Goal: Task Accomplishment & Management: Use online tool/utility

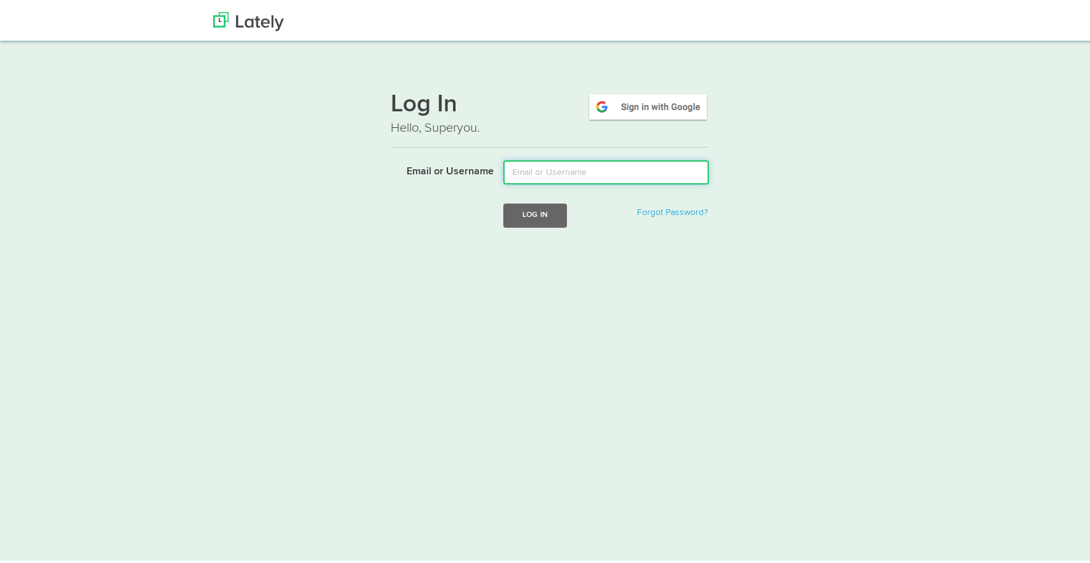
click at [580, 165] on input "Email or Username" at bounding box center [606, 170] width 206 height 24
click at [649, 106] on img at bounding box center [648, 104] width 122 height 29
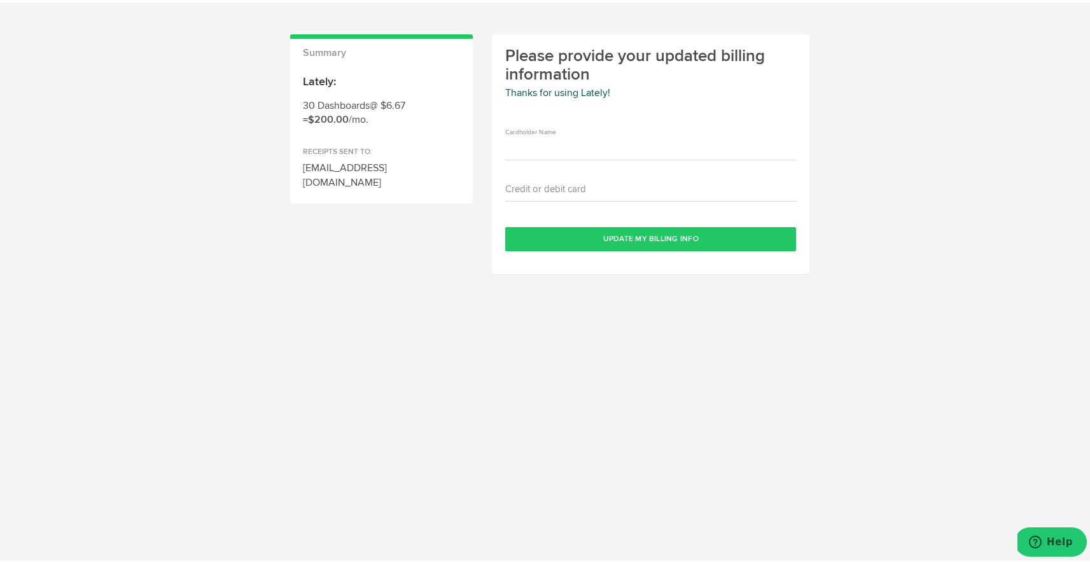
click at [608, 58] on h2 "Please provide your updated billing information" at bounding box center [650, 63] width 291 height 36
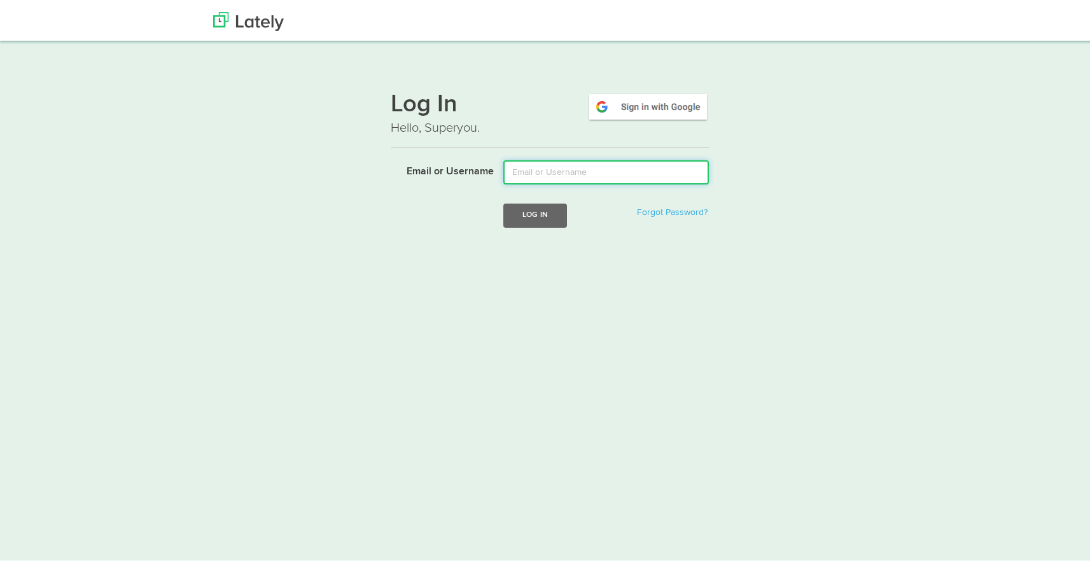
click at [649, 171] on input "Email or Username" at bounding box center [606, 170] width 206 height 24
type input "[EMAIL_ADDRESS][DOMAIN_NAME]"
click at [557, 213] on button "Log In" at bounding box center [535, 213] width 64 height 24
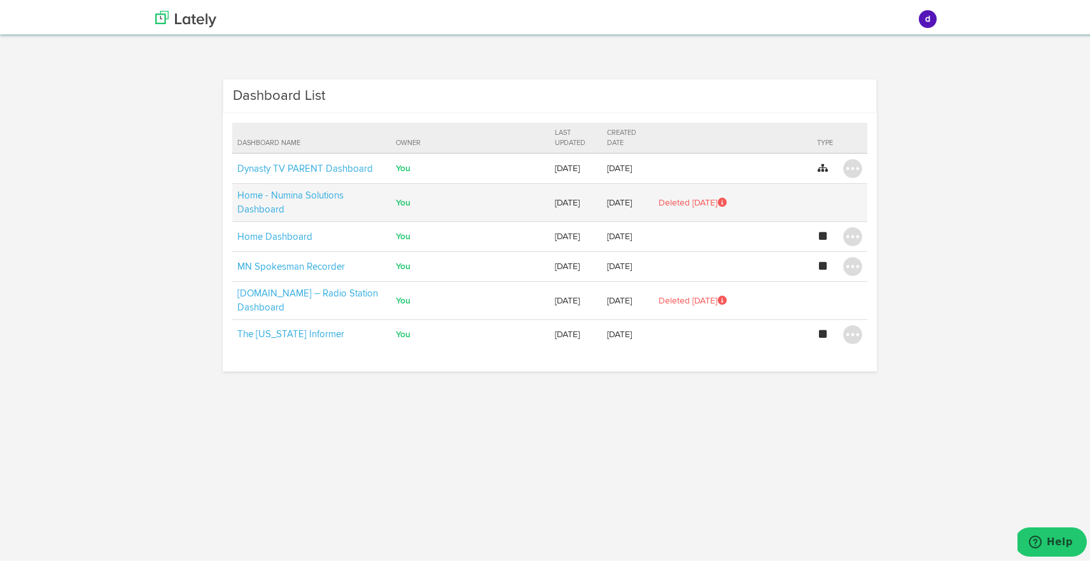
click at [340, 191] on td "Home - Numina Solutions Dashboard" at bounding box center [311, 200] width 159 height 38
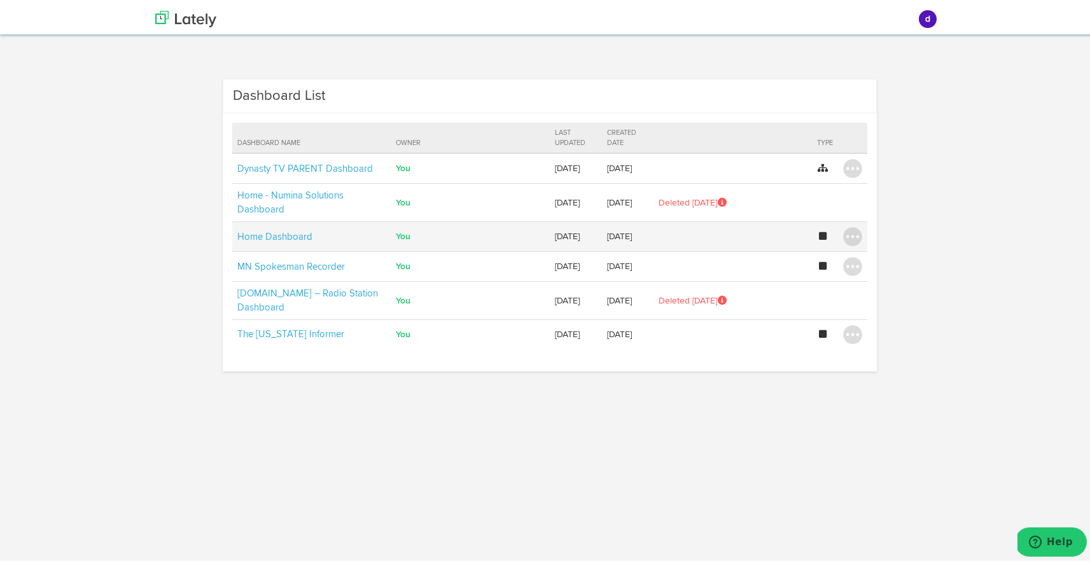
click at [306, 228] on td "Home Dashboard" at bounding box center [311, 235] width 159 height 30
click at [282, 236] on link "Home Dashboard" at bounding box center [274, 235] width 75 height 10
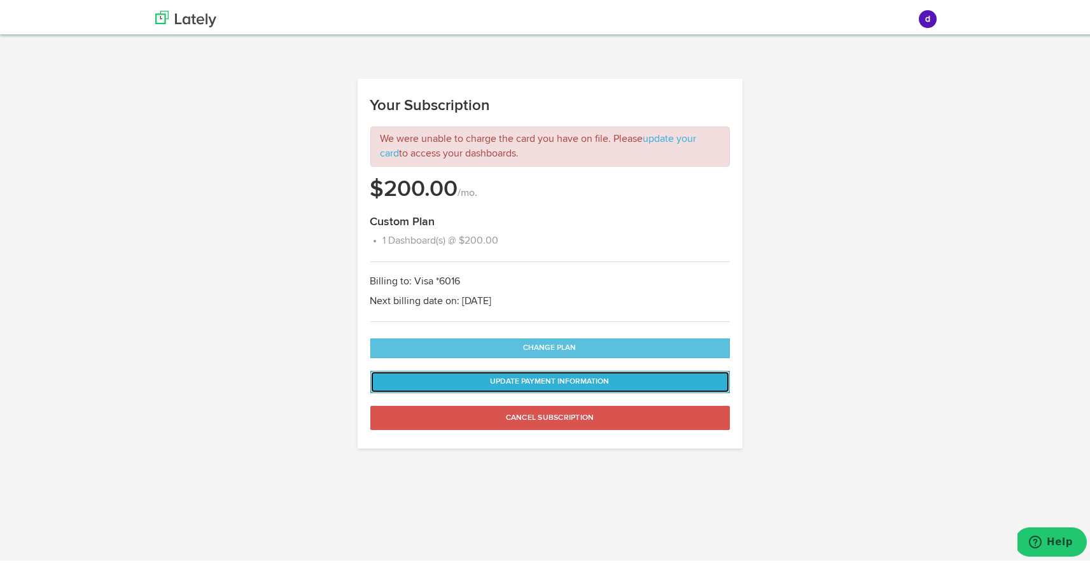
click at [528, 375] on button "Update Payment Information" at bounding box center [550, 379] width 360 height 22
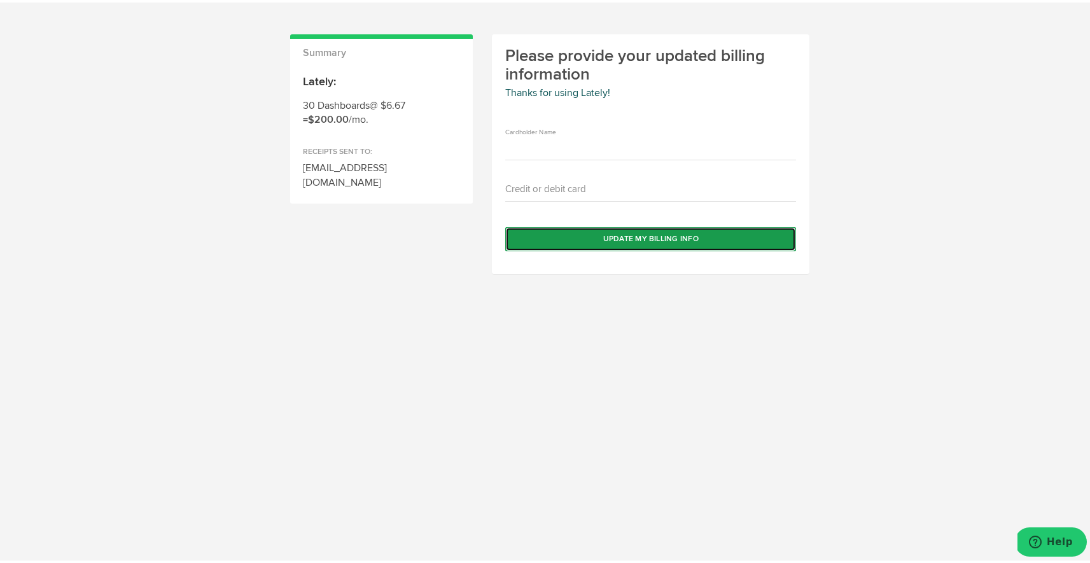
click at [608, 242] on button "Update my Billing Info" at bounding box center [650, 237] width 291 height 24
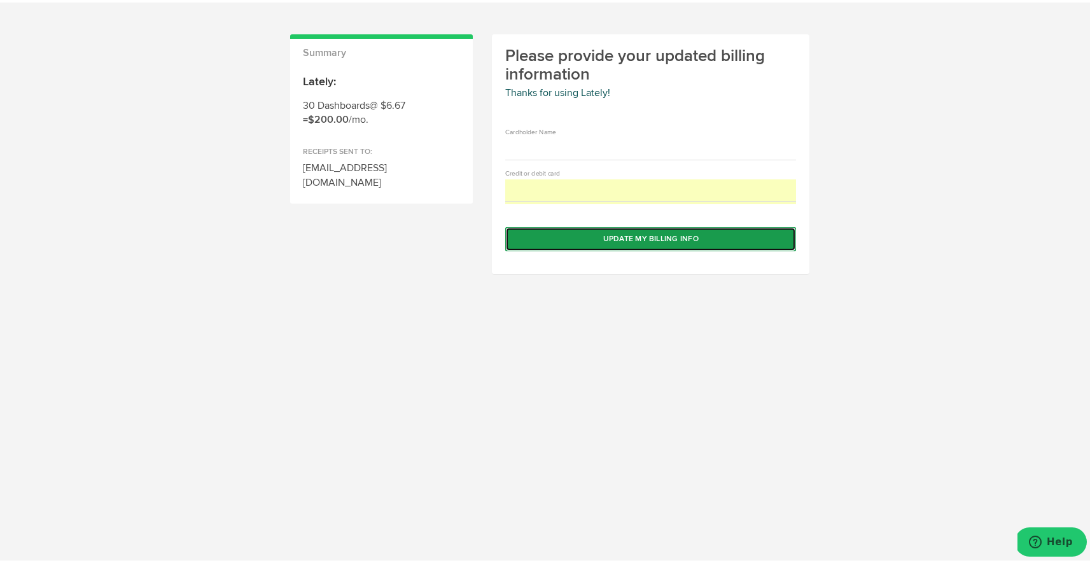
click at [652, 235] on button "Update my Billing Info" at bounding box center [650, 237] width 291 height 24
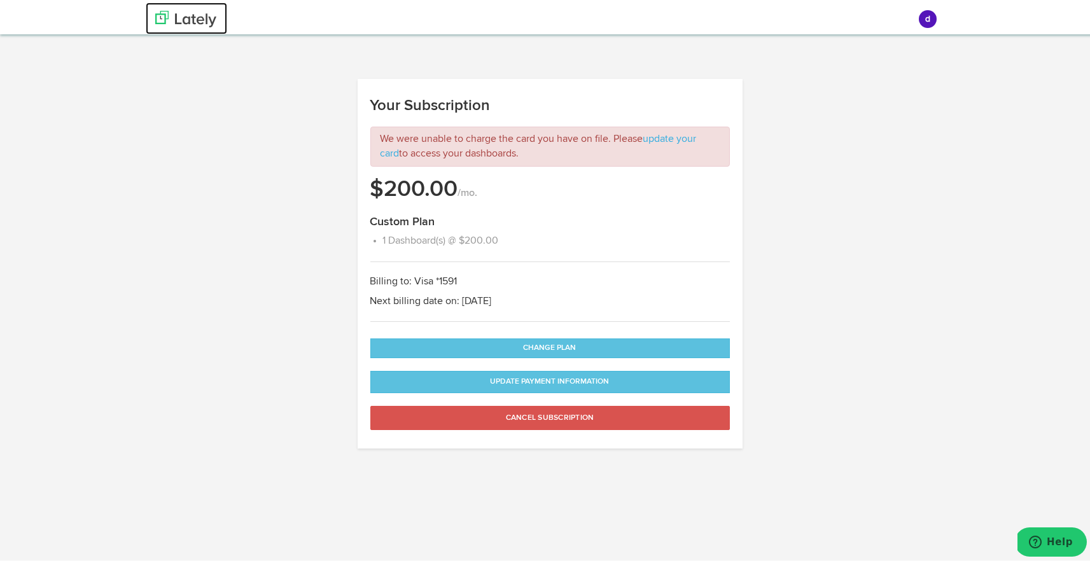
click at [208, 18] on img at bounding box center [185, 16] width 61 height 17
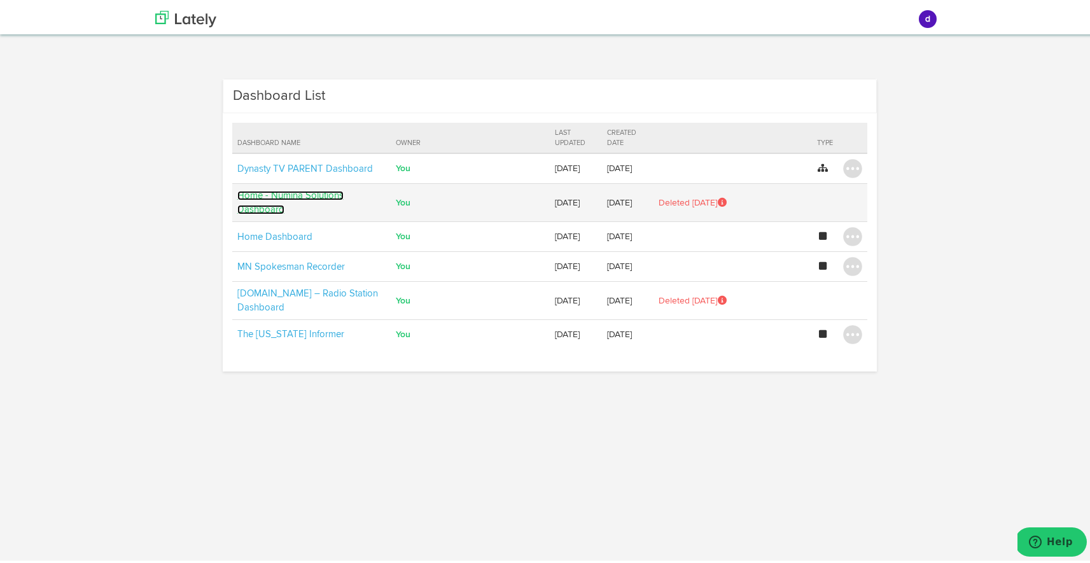
click at [326, 190] on link "Home - Numina Solutions Dashboard" at bounding box center [290, 199] width 106 height 23
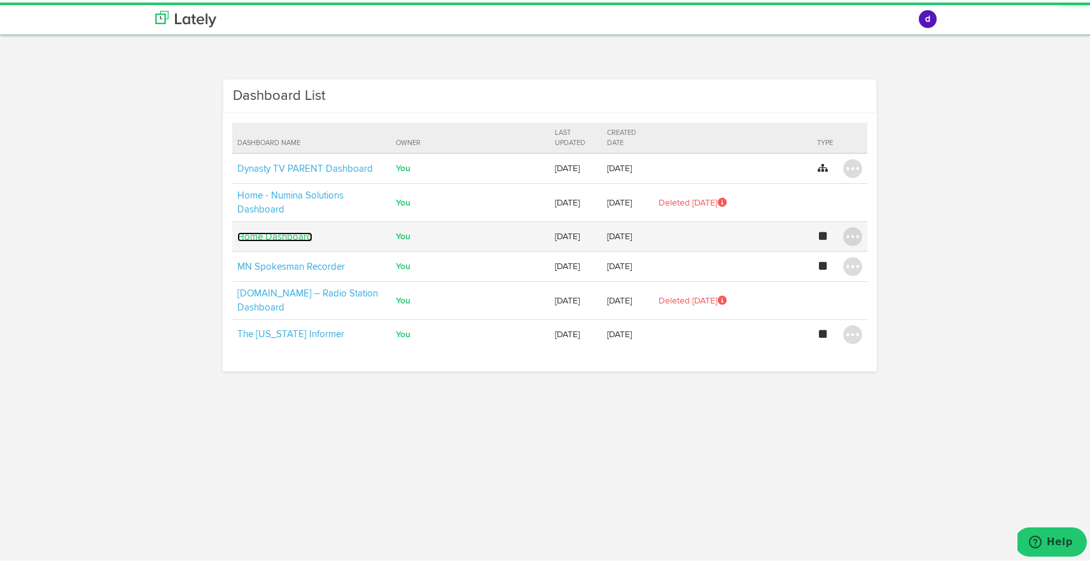
click at [290, 232] on link "Home Dashboard" at bounding box center [274, 235] width 75 height 10
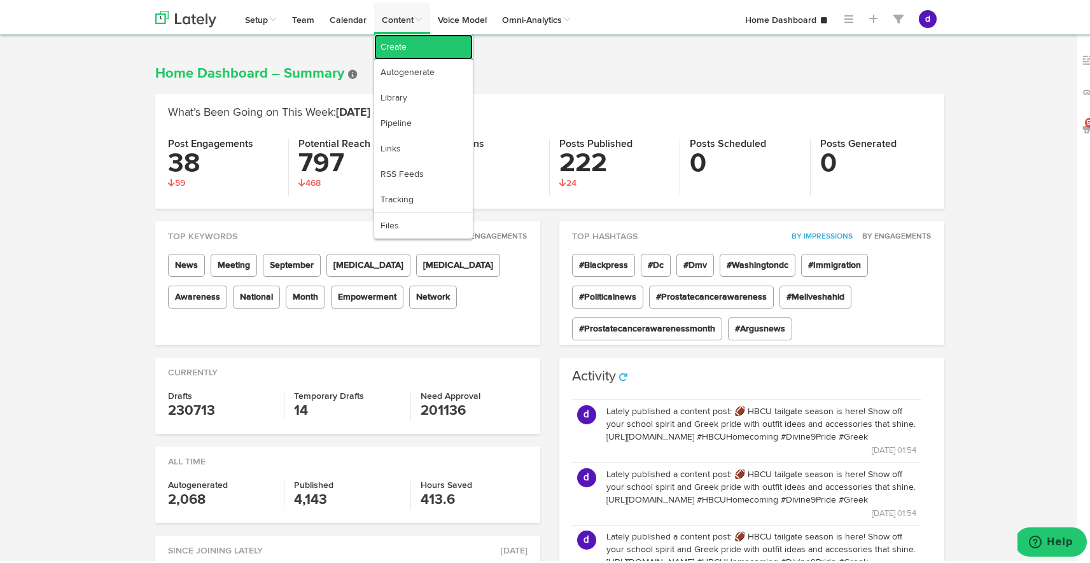
click at [403, 50] on link "Create" at bounding box center [423, 44] width 99 height 25
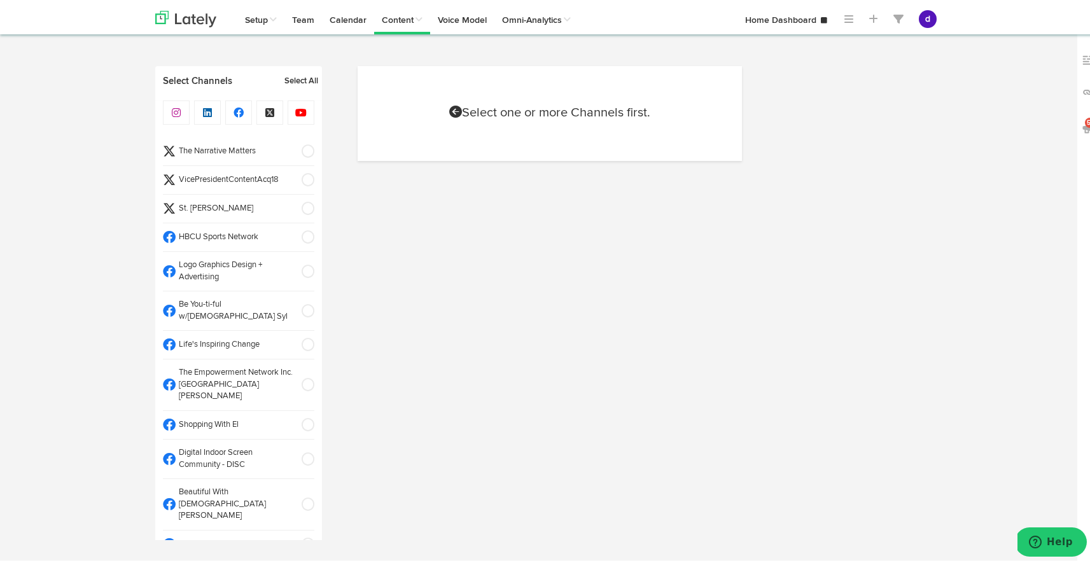
click at [296, 174] on span at bounding box center [303, 177] width 21 height 13
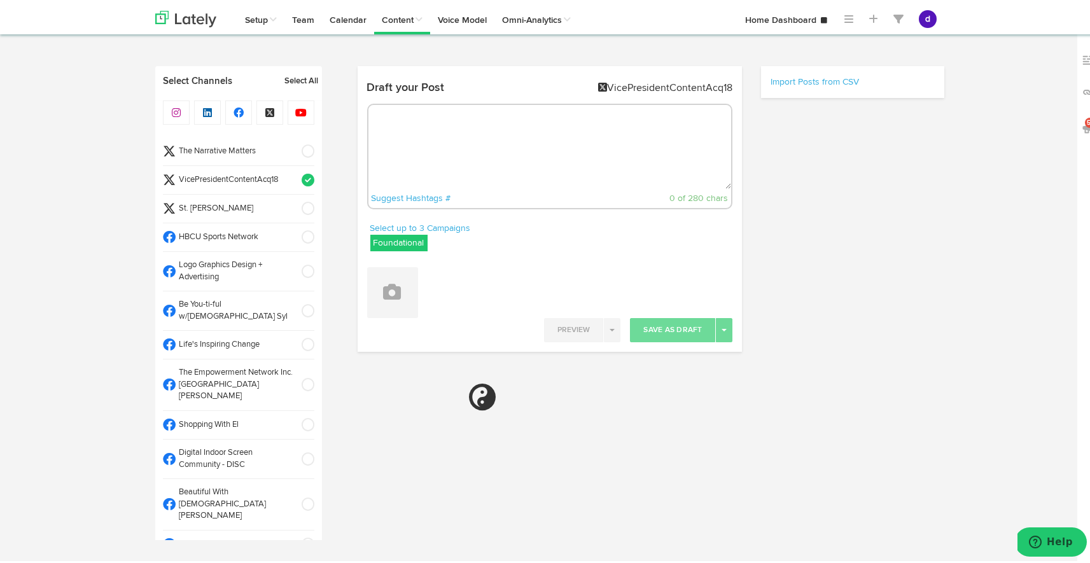
radio input "true"
select select "9"
select select "56"
click at [293, 231] on span at bounding box center [303, 234] width 21 height 13
click at [293, 263] on span at bounding box center [303, 269] width 21 height 13
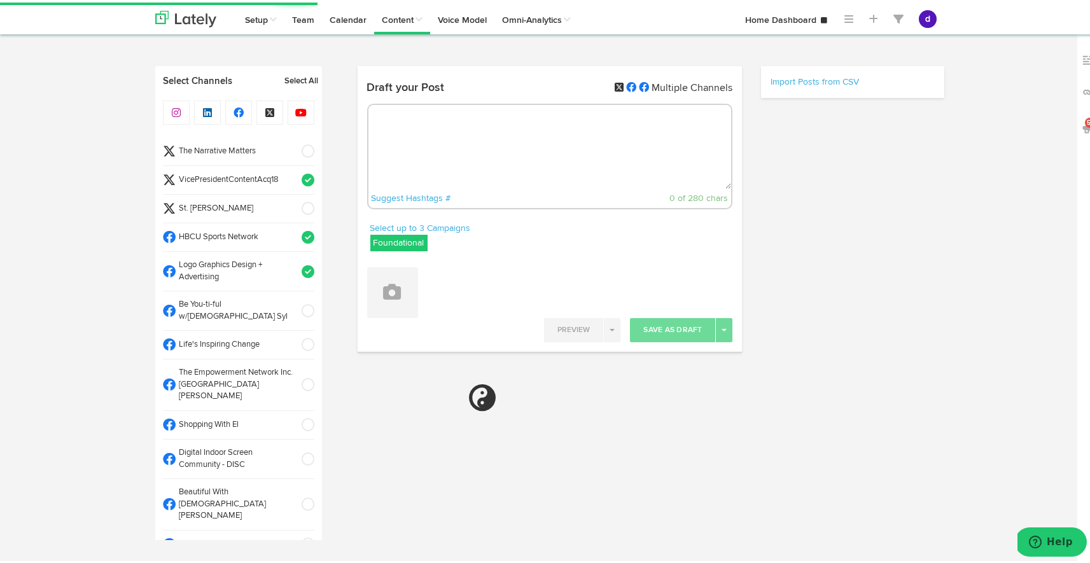
click at [298, 302] on span at bounding box center [303, 308] width 21 height 13
click at [298, 336] on span at bounding box center [303, 342] width 21 height 13
click at [297, 376] on span at bounding box center [303, 382] width 21 height 13
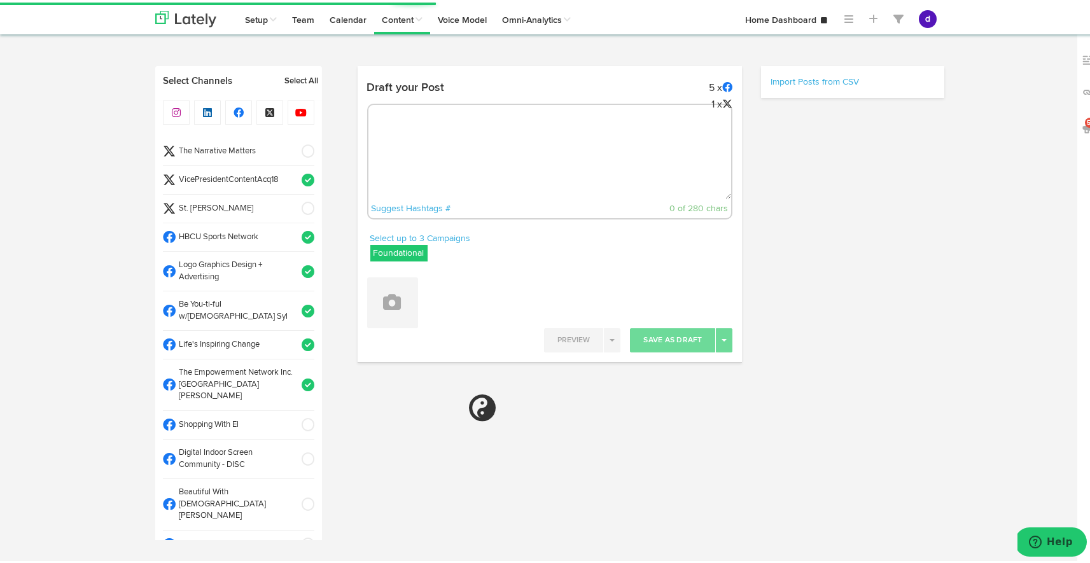
click at [297, 376] on span at bounding box center [303, 382] width 21 height 13
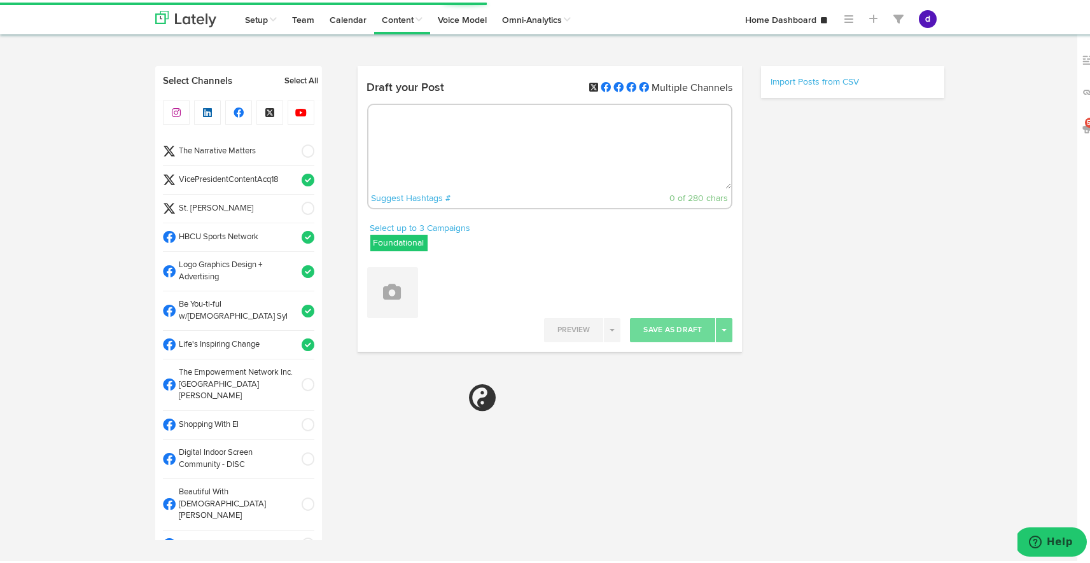
click at [295, 416] on span at bounding box center [303, 422] width 21 height 13
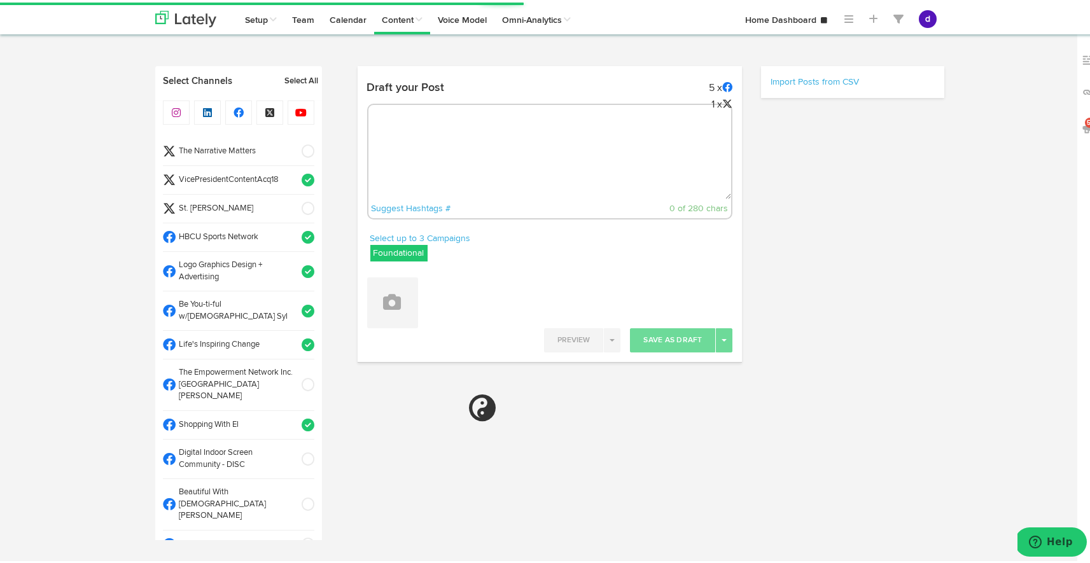
click at [293, 451] on span at bounding box center [303, 457] width 21 height 13
click at [293, 477] on li "Beautiful With Lady Syl" at bounding box center [238, 503] width 151 height 52
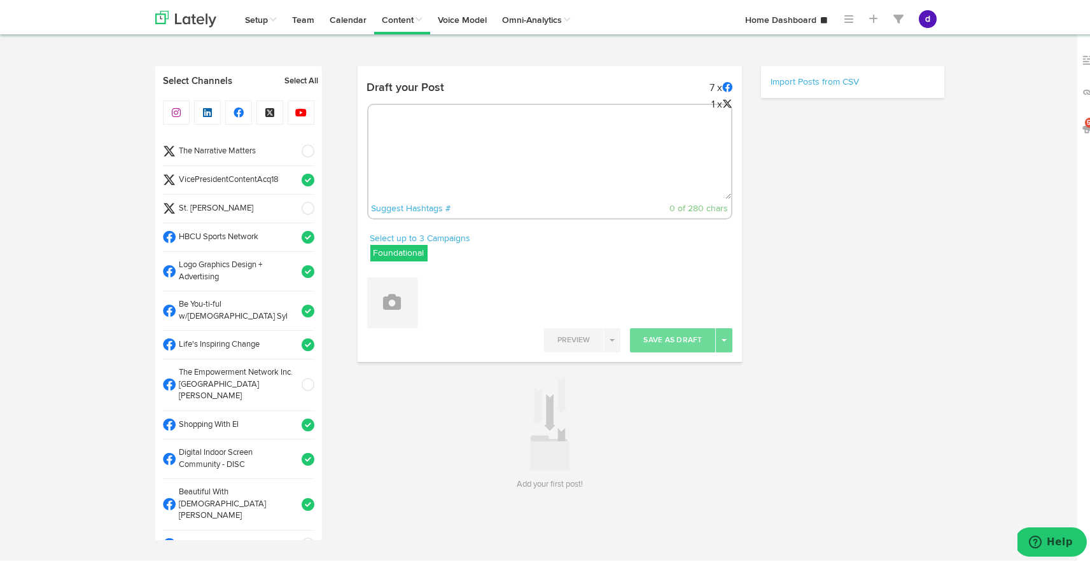
click at [293, 536] on span at bounding box center [303, 542] width 21 height 13
click at [293, 563] on span at bounding box center [303, 570] width 21 height 13
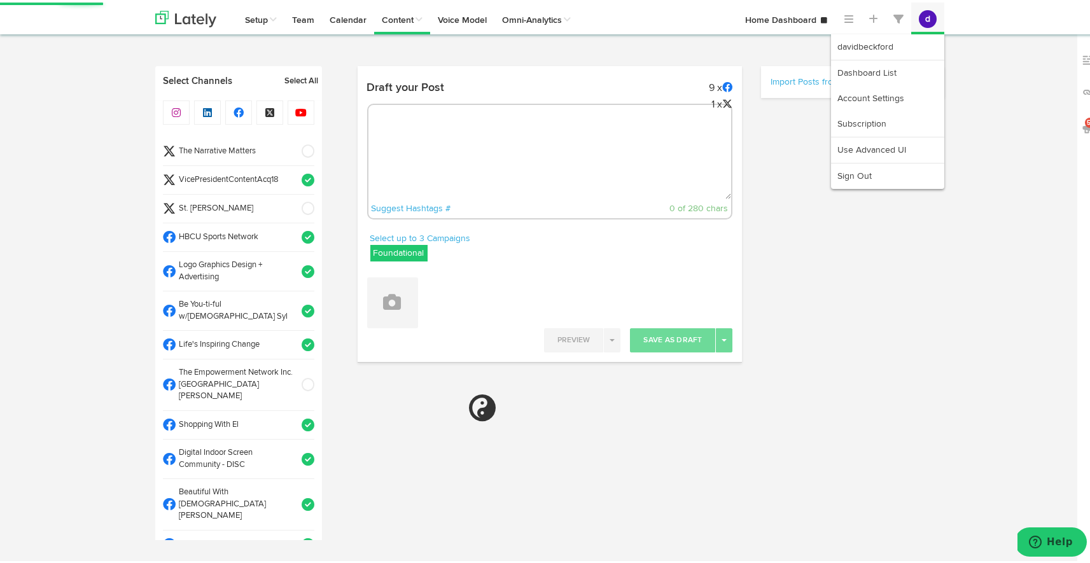
select select "11"
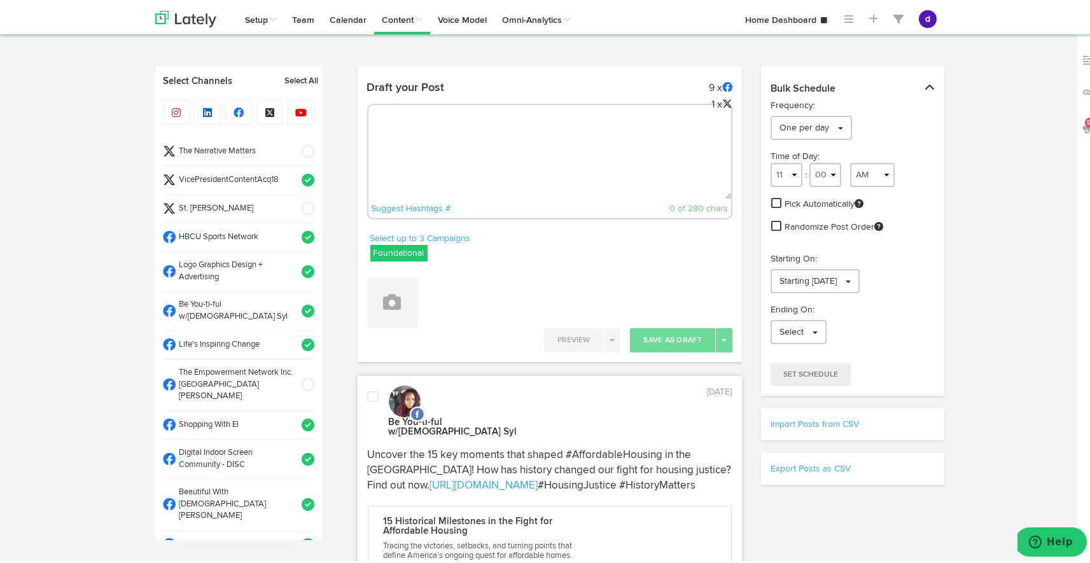
click at [384, 139] on textarea at bounding box center [549, 155] width 363 height 84
paste textarea "ARGUS News. Now. E News September 17 Oral health matters! Delta Dental’s $565K …"
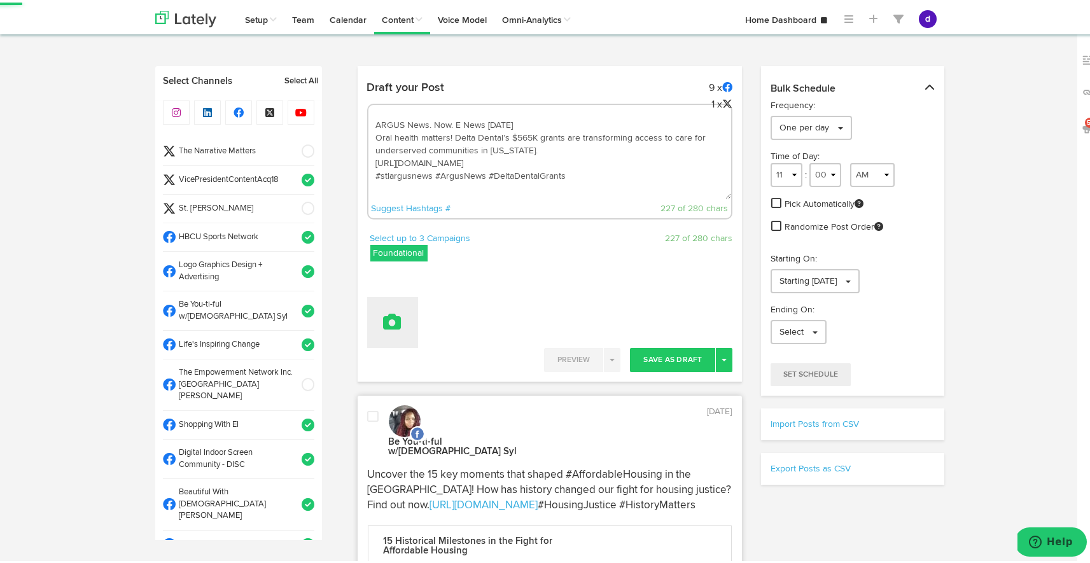
type textarea "ARGUS News. Now. E News September 17 Oral health matters! Delta Dental’s $565K …"
click at [387, 318] on icon at bounding box center [393, 320] width 18 height 18
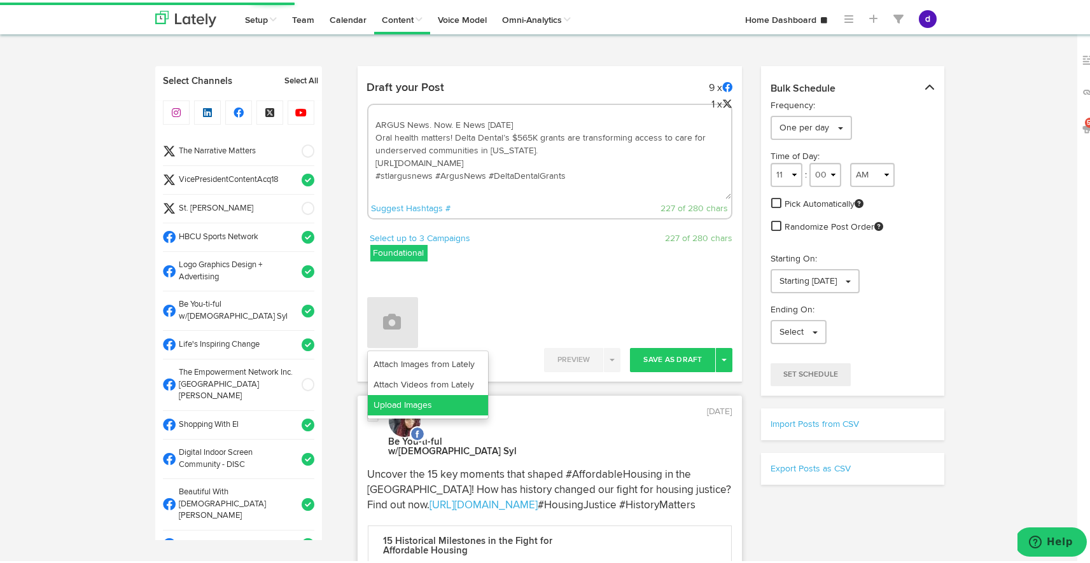
click at [404, 404] on link "Upload Images" at bounding box center [428, 403] width 120 height 20
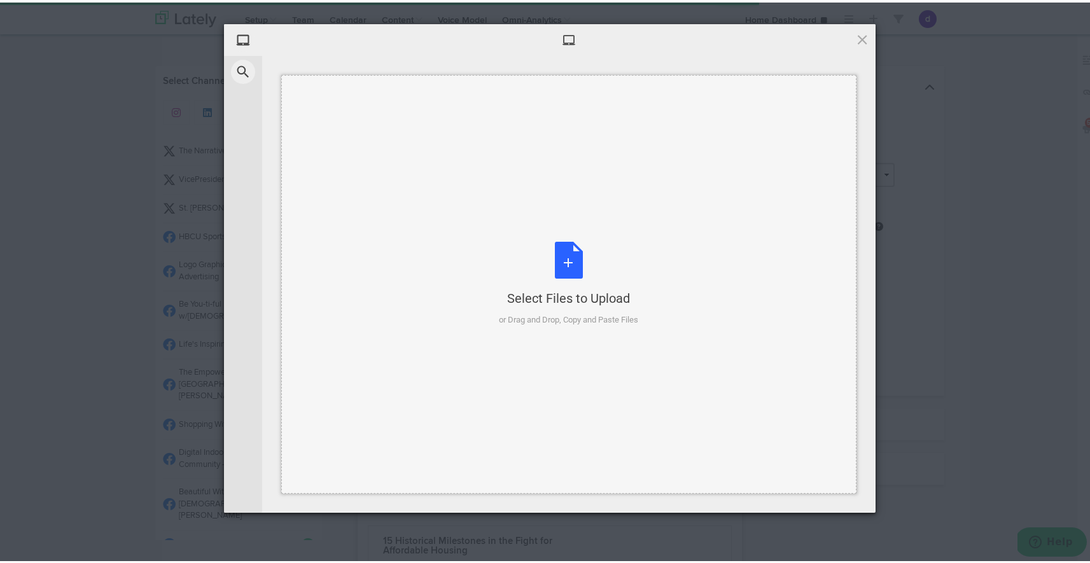
click at [558, 264] on div "Select Files to Upload or Drag and Drop, Copy and Paste Files" at bounding box center [569, 281] width 139 height 85
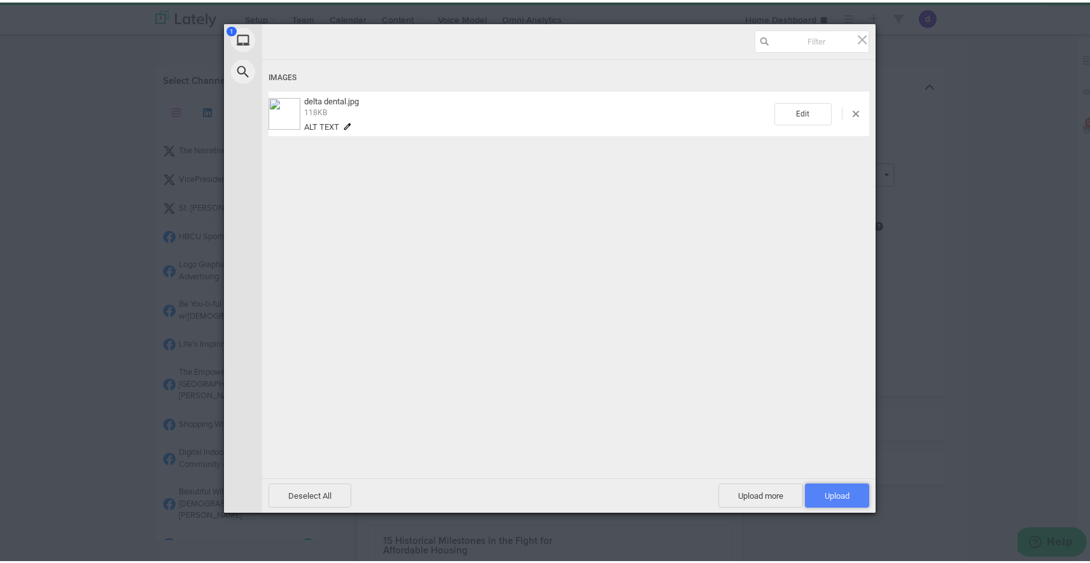
click at [836, 485] on span "Upload 1" at bounding box center [837, 493] width 64 height 24
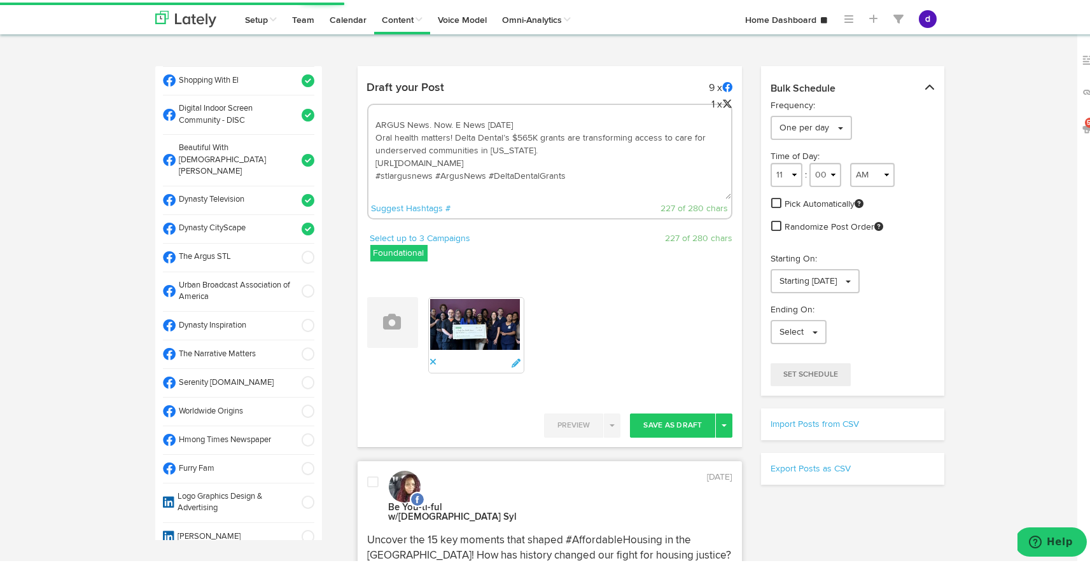
scroll to position [344, 0]
click at [295, 283] on span at bounding box center [303, 289] width 21 height 13
click at [296, 318] on span at bounding box center [303, 324] width 21 height 13
click at [296, 346] on span at bounding box center [303, 352] width 21 height 13
click at [294, 375] on span at bounding box center [303, 381] width 21 height 13
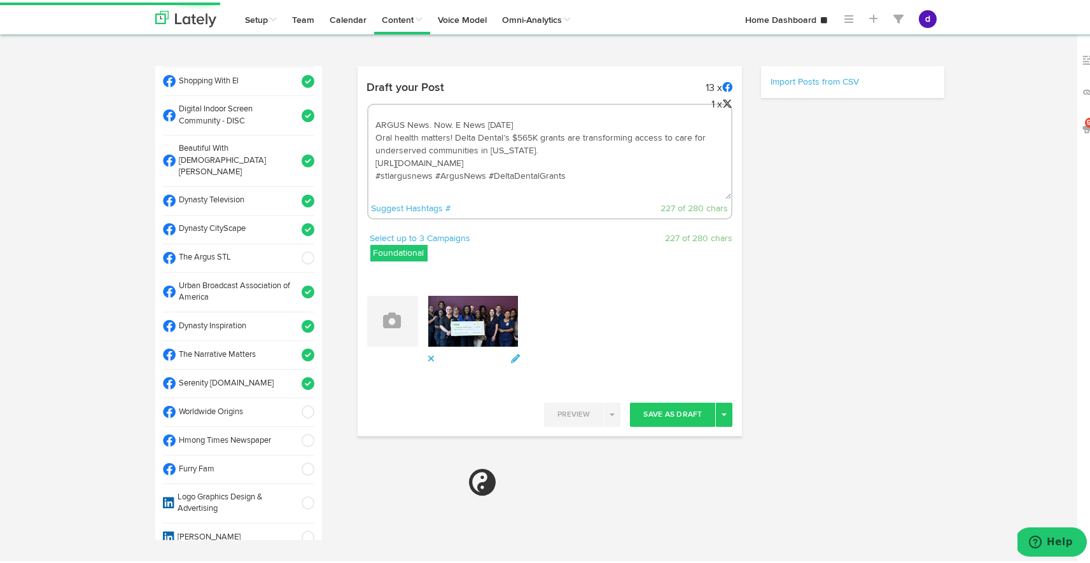
select select "11"
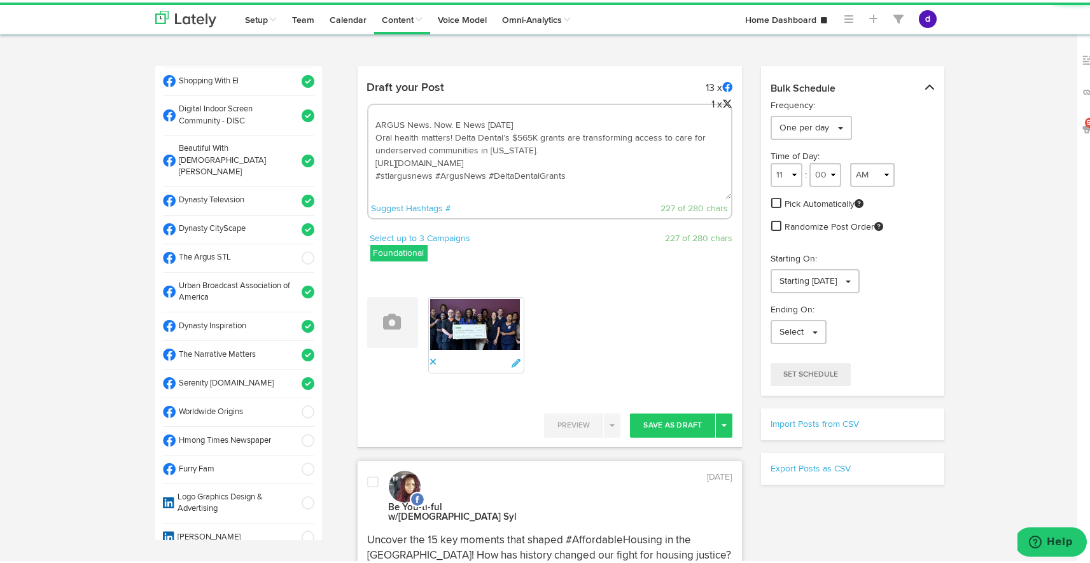
click at [295, 494] on span at bounding box center [303, 500] width 21 height 13
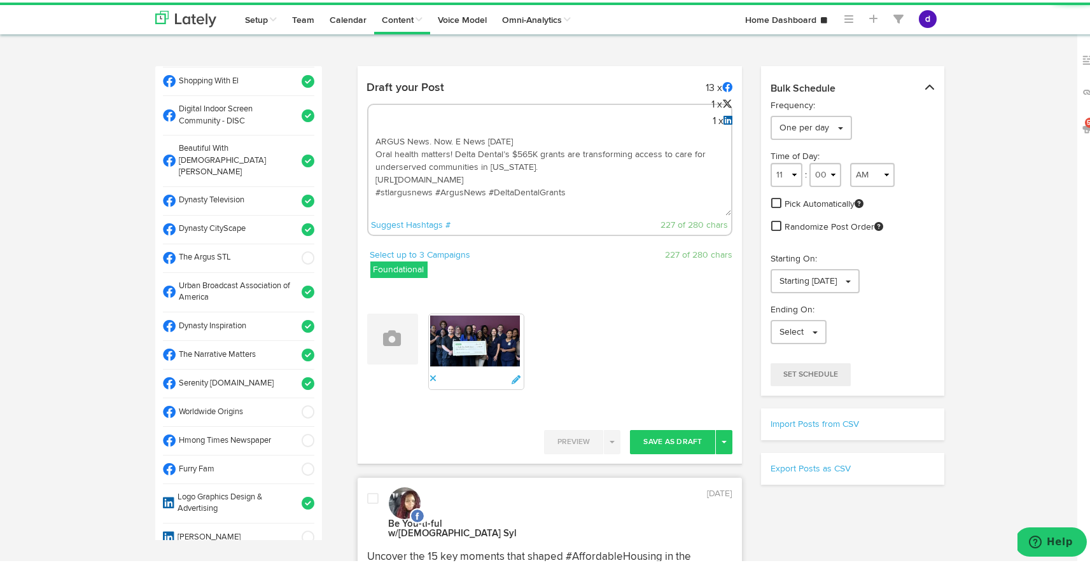
click at [294, 529] on span at bounding box center [303, 535] width 21 height 13
click at [294, 557] on span at bounding box center [303, 563] width 21 height 13
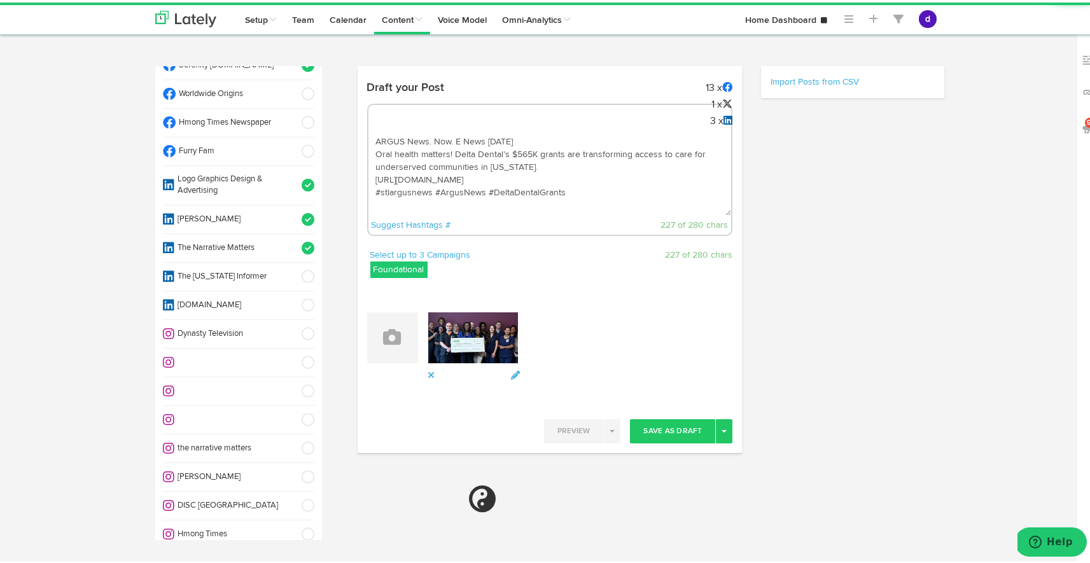
scroll to position [663, 0]
click at [297, 325] on span at bounding box center [303, 331] width 21 height 13
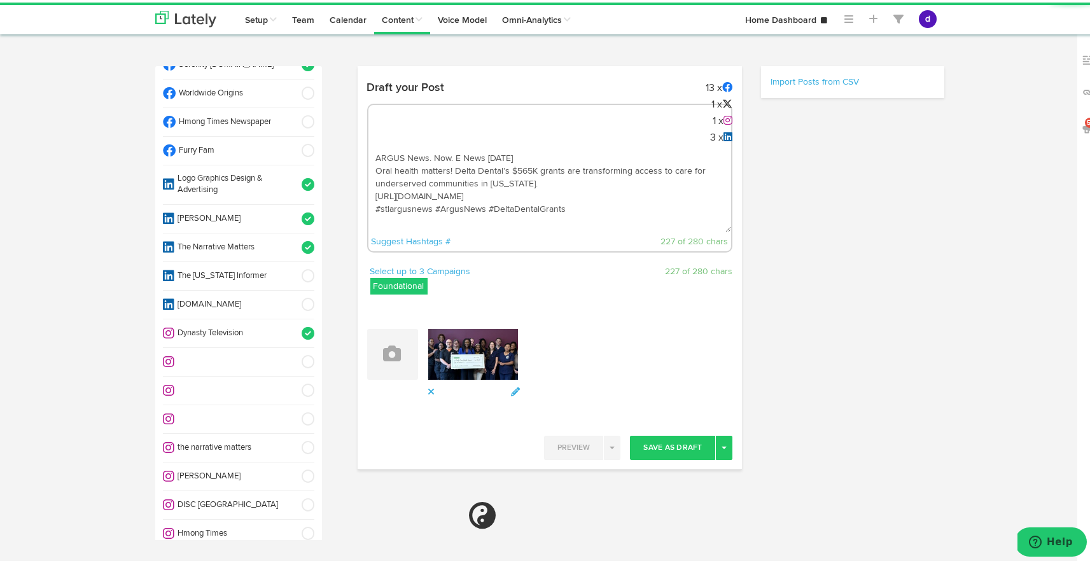
click at [294, 439] on span at bounding box center [303, 445] width 21 height 13
select select "11"
click at [294, 554] on span at bounding box center [303, 560] width 21 height 13
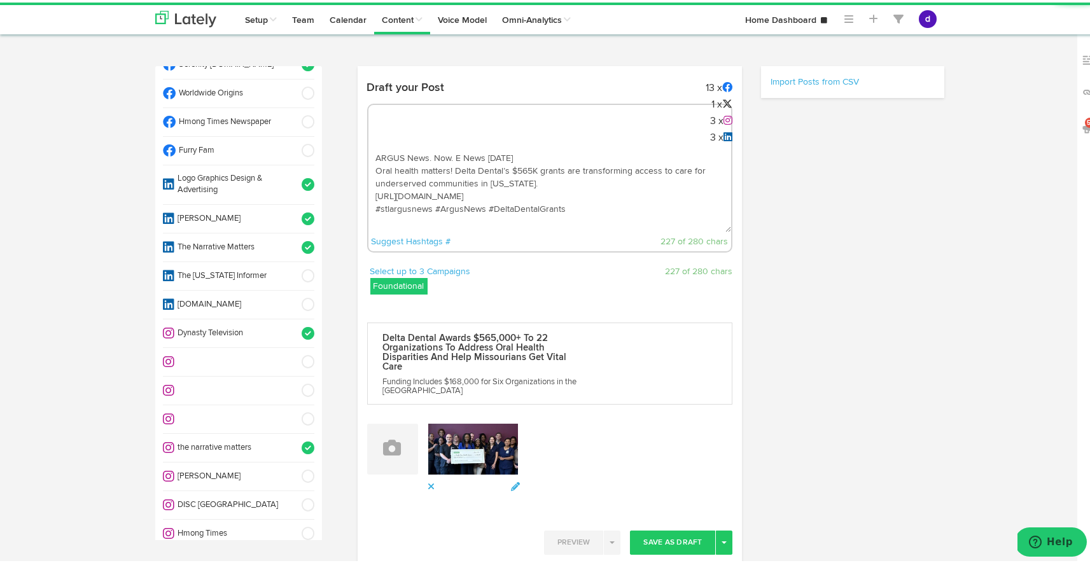
click at [294, 496] on span at bounding box center [303, 502] width 21 height 13
select select "11"
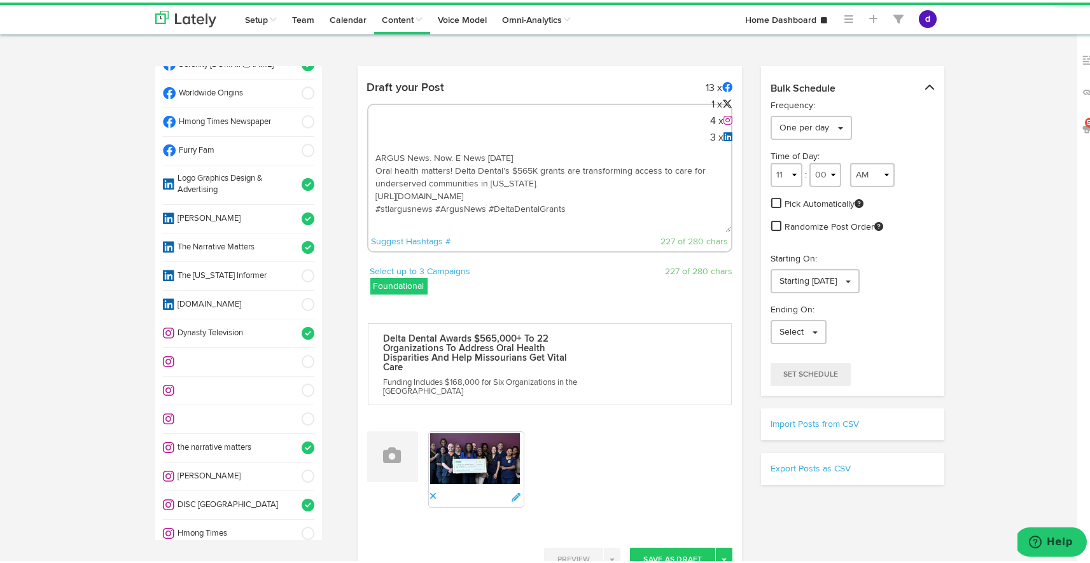
scroll to position [708, 0]
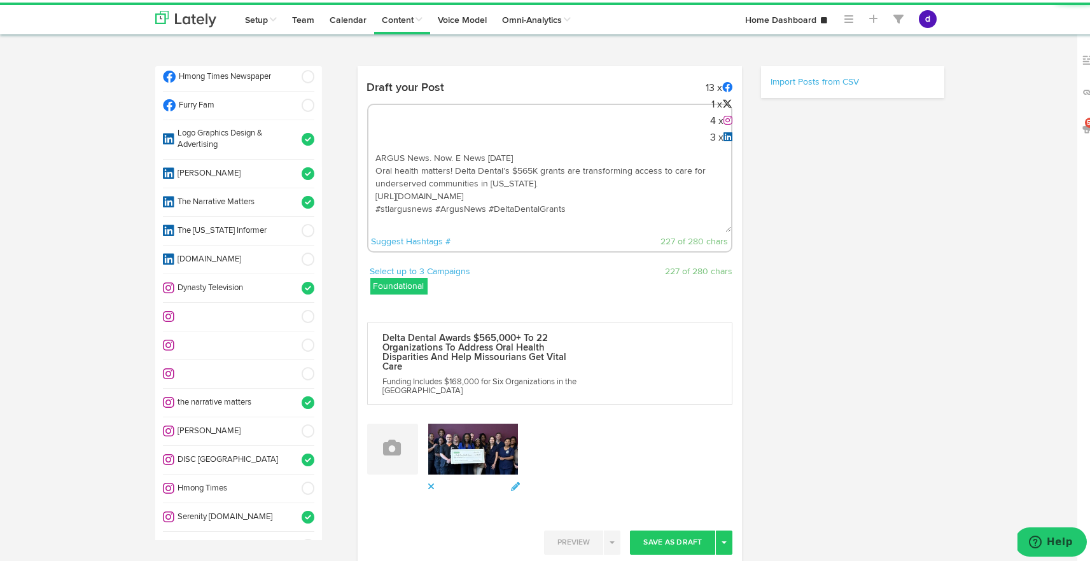
select select "11"
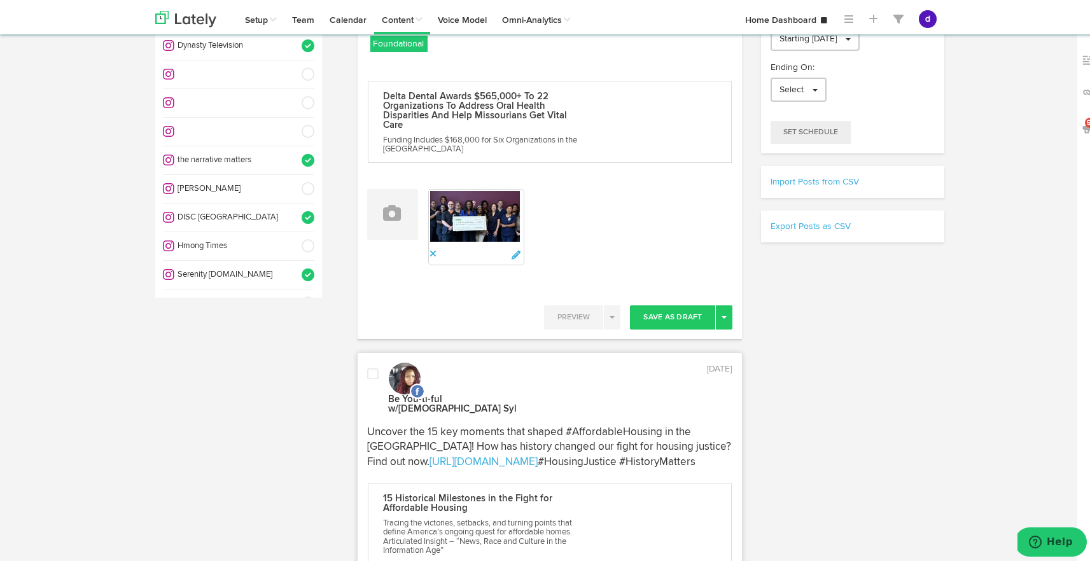
scroll to position [280, 0]
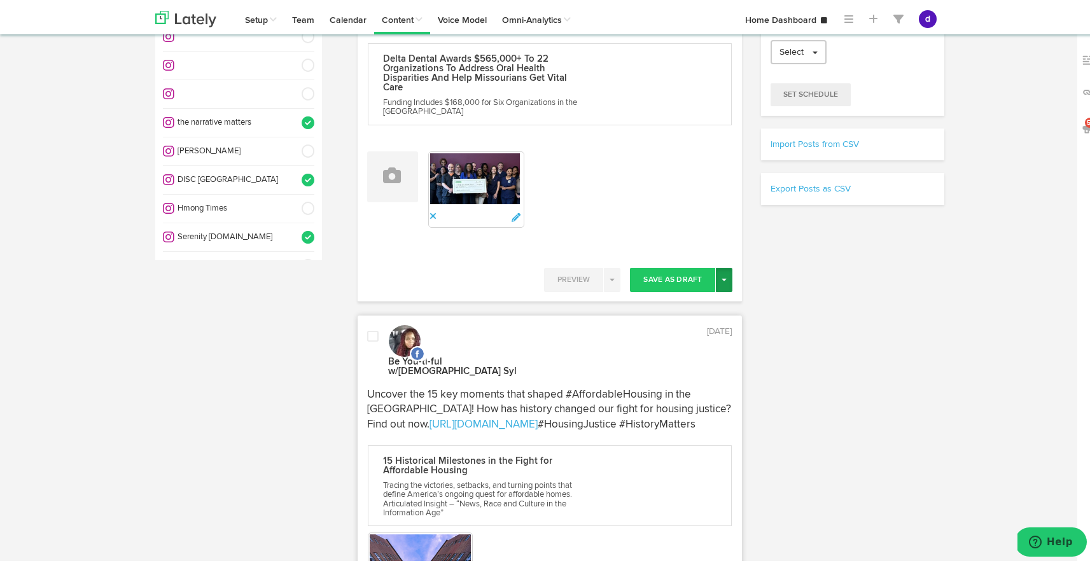
click at [723, 276] on button "Toggle Dropdown" at bounding box center [724, 277] width 17 height 24
click at [686, 380] on link "Post Now" at bounding box center [679, 385] width 104 height 20
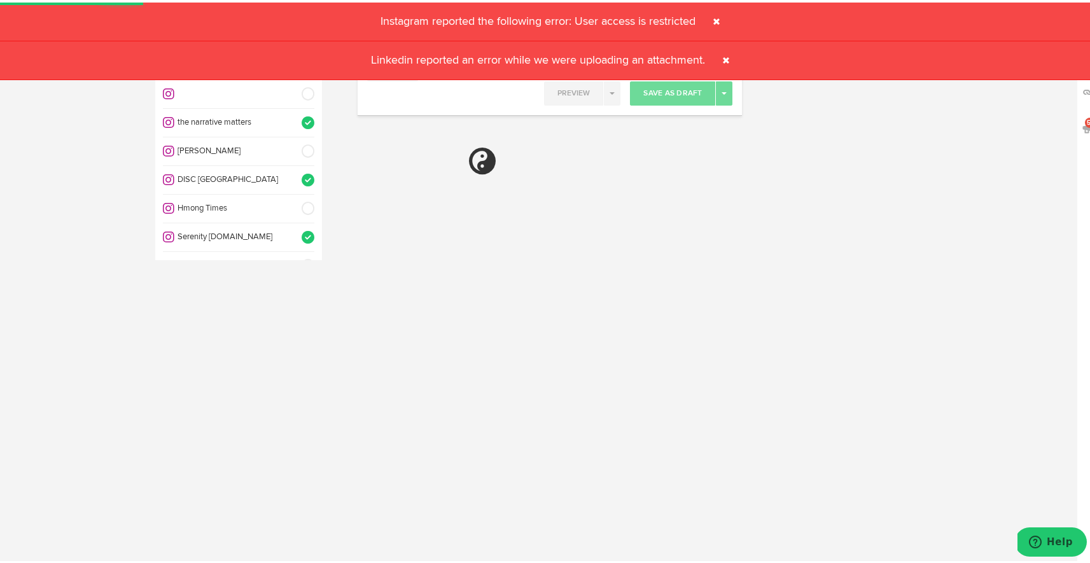
select select "11"
